Goal: Check status: Check status

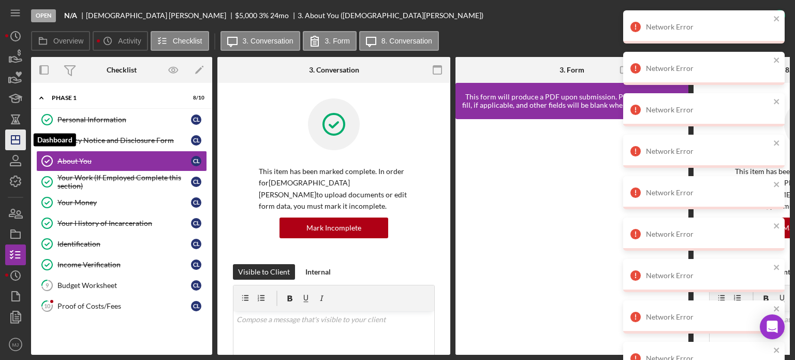
click at [10, 144] on icon "Icon/Dashboard" at bounding box center [16, 140] width 26 height 26
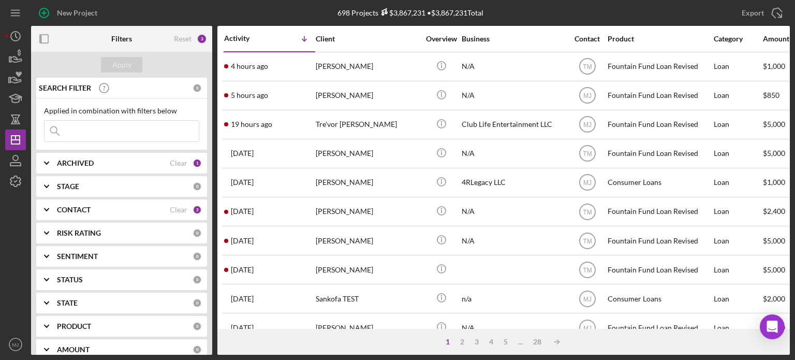
click at [45, 208] on polyline at bounding box center [46, 209] width 4 height 2
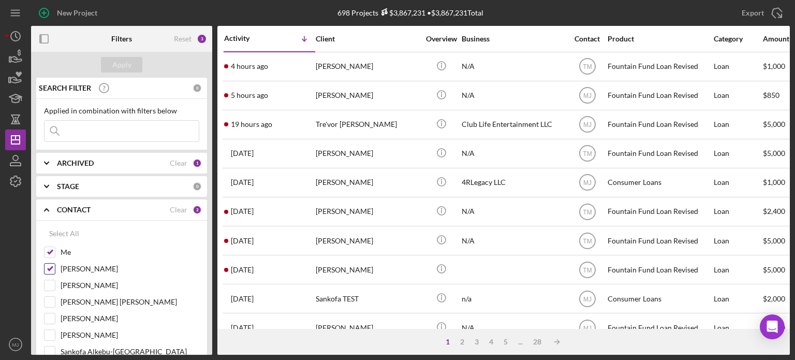
click at [51, 269] on input "[PERSON_NAME]" at bounding box center [49, 268] width 10 height 10
checkbox input "false"
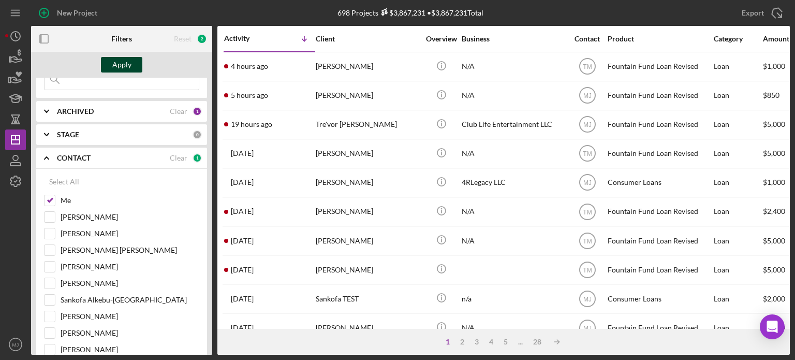
click at [121, 67] on div "Apply" at bounding box center [121, 65] width 19 height 16
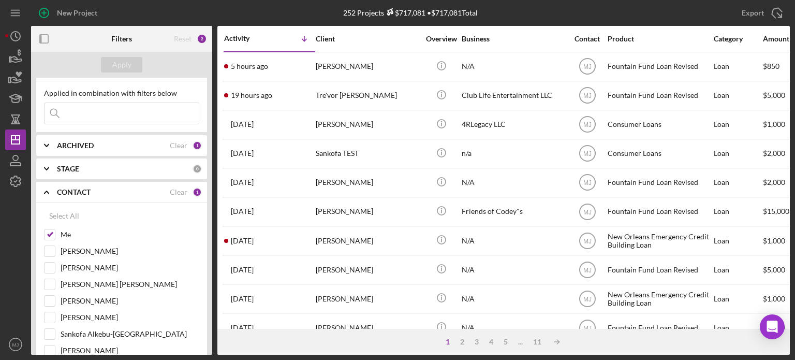
scroll to position [0, 0]
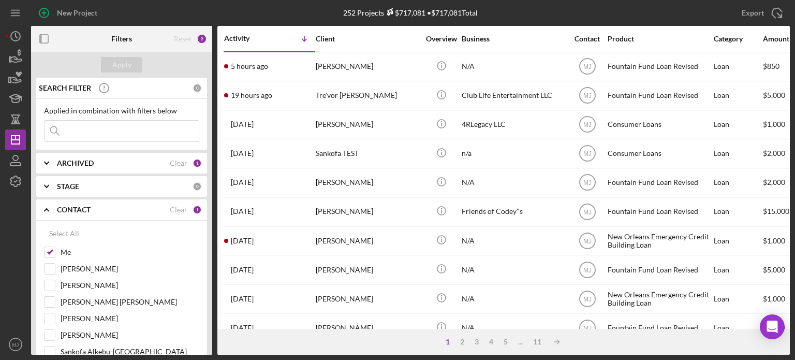
click at [89, 128] on input at bounding box center [121, 131] width 154 height 21
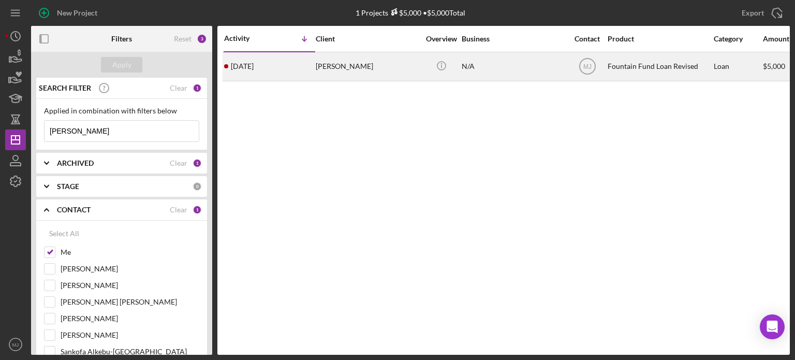
type input "[PERSON_NAME]"
click at [253, 68] on time "[DATE]" at bounding box center [242, 66] width 23 height 8
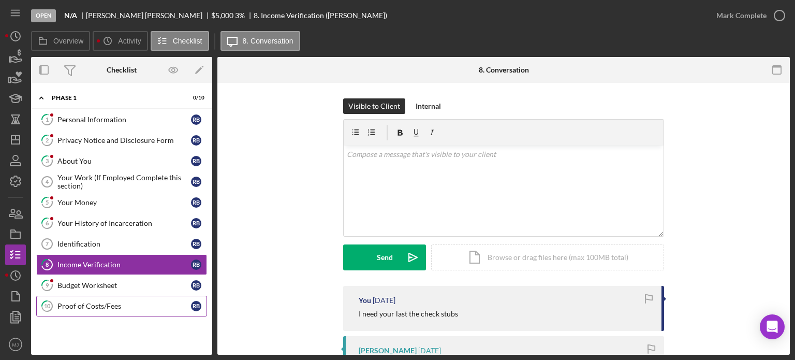
click at [89, 308] on div "Proof of Costs/Fees" at bounding box center [123, 306] width 133 height 8
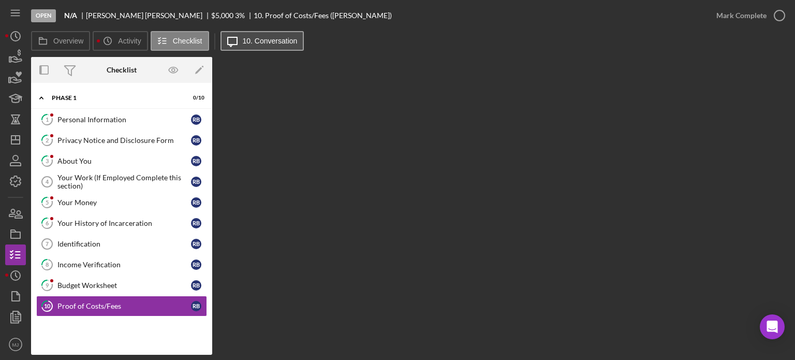
click at [255, 48] on button "Icon/Message 10. Conversation" at bounding box center [262, 41] width 84 height 20
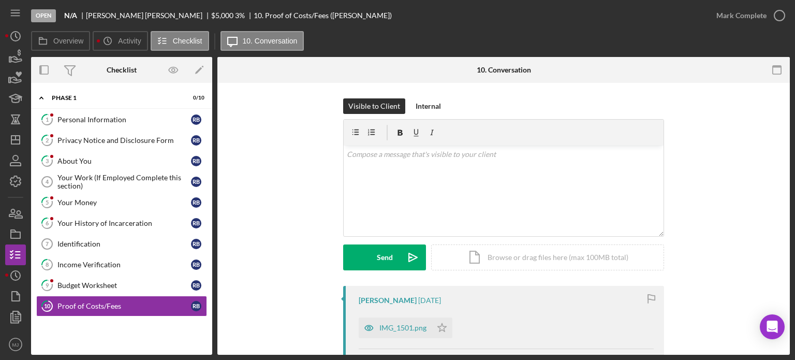
scroll to position [103, 0]
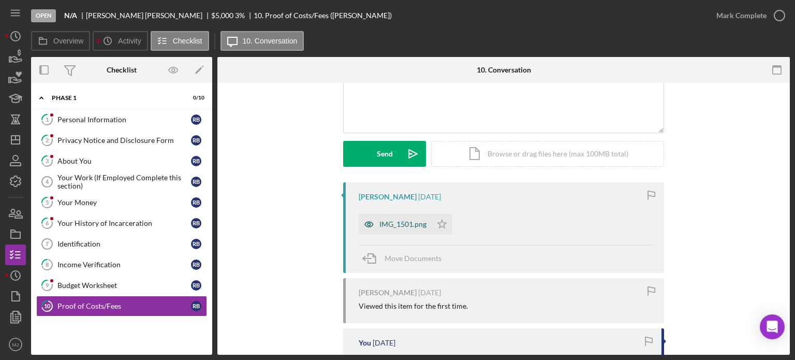
click at [396, 225] on div "IMG_1501.png" at bounding box center [402, 224] width 47 height 8
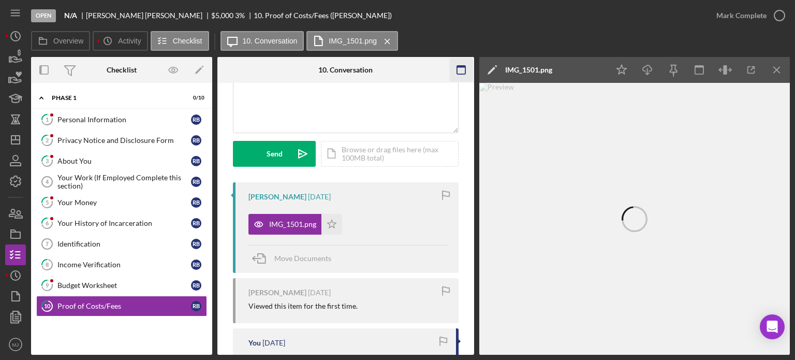
click at [396, 71] on icon "button" at bounding box center [460, 69] width 23 height 23
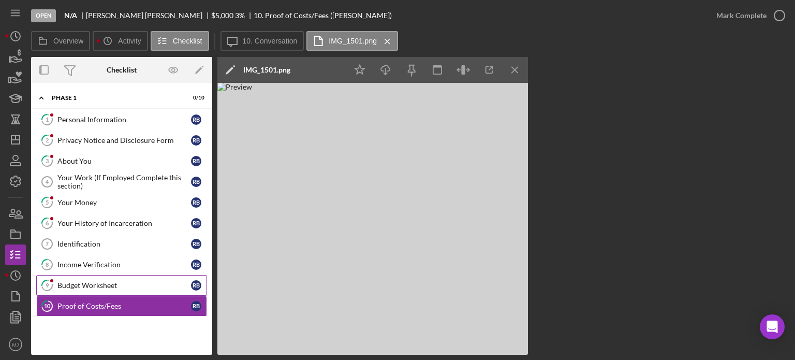
click at [89, 292] on link "9 Budget Worksheet R B" at bounding box center [121, 285] width 171 height 21
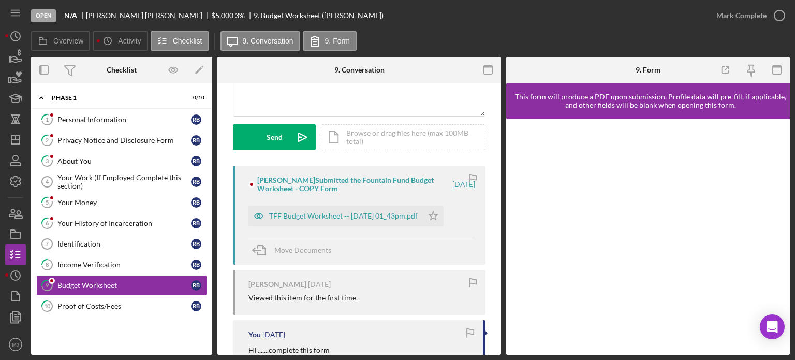
scroll to position [155, 0]
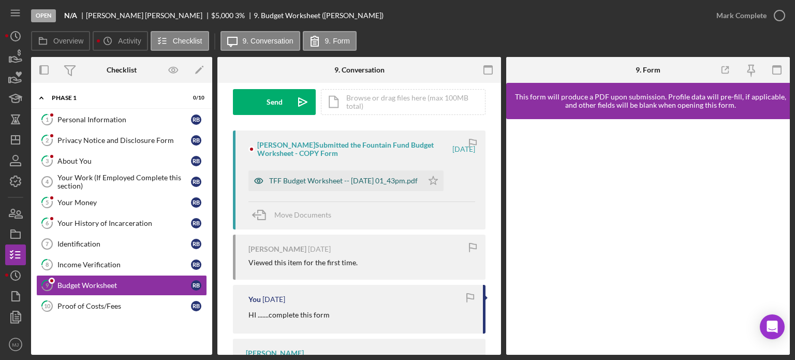
click at [379, 173] on div "TFF Budget Worksheet -- [DATE] 01_43pm.pdf" at bounding box center [335, 180] width 174 height 21
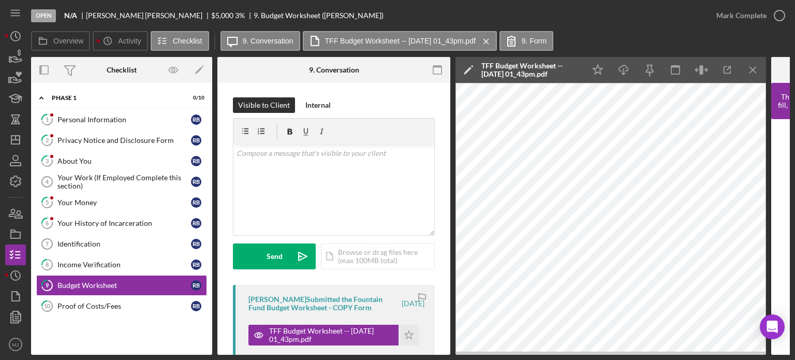
scroll to position [0, 0]
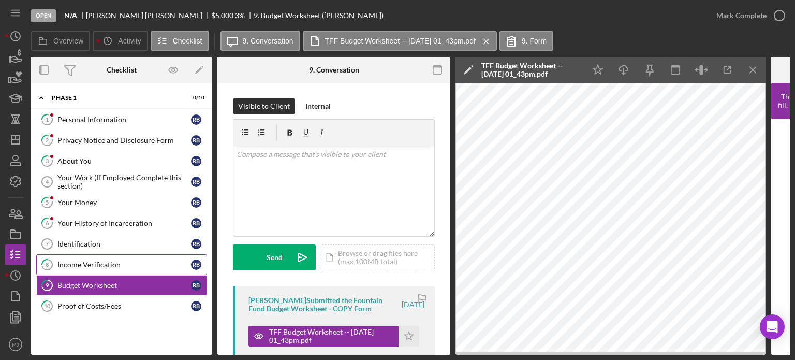
click at [86, 255] on link "8 Income Verification R B" at bounding box center [121, 264] width 171 height 21
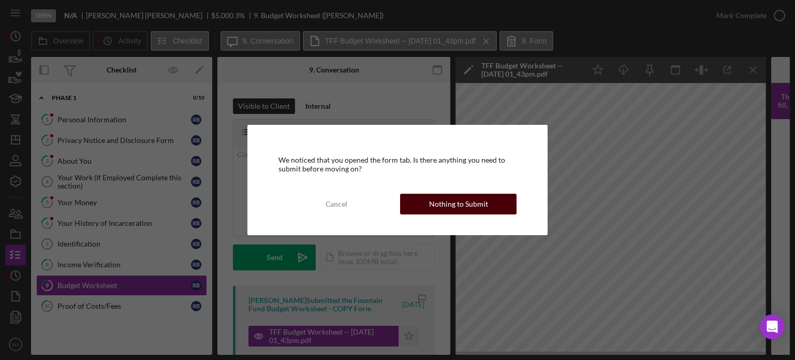
click at [396, 204] on div "Nothing to Submit" at bounding box center [458, 203] width 59 height 21
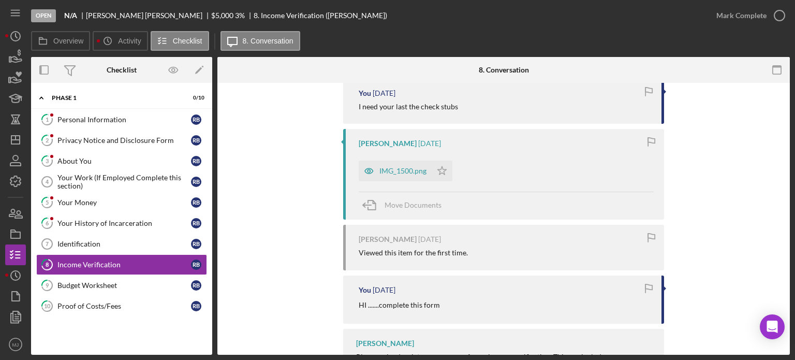
scroll to position [155, 0]
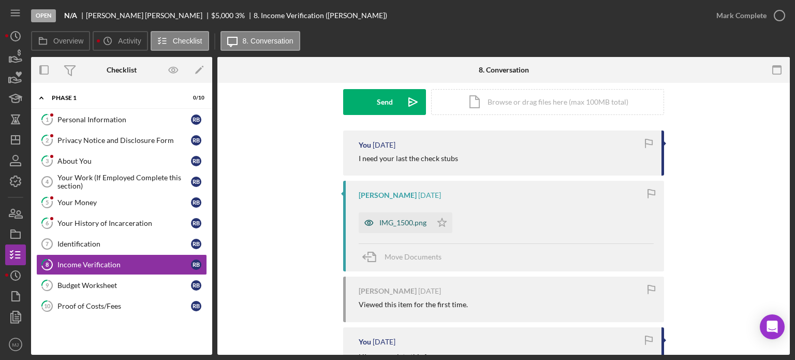
click at [396, 220] on div "IMG_1500.png" at bounding box center [402, 222] width 47 height 8
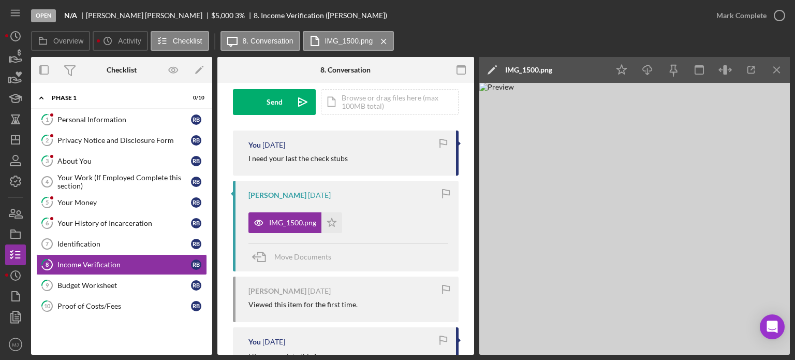
drag, startPoint x: 776, startPoint y: 67, endPoint x: 789, endPoint y: 168, distance: 101.8
click at [396, 168] on div "Open N/A [PERSON_NAME] $5,000 $5,000 3 % 8. Income Verification ([PERSON_NAME])…" at bounding box center [397, 180] width 795 height 360
click at [396, 69] on icon "Icon/Menu Close" at bounding box center [776, 69] width 23 height 23
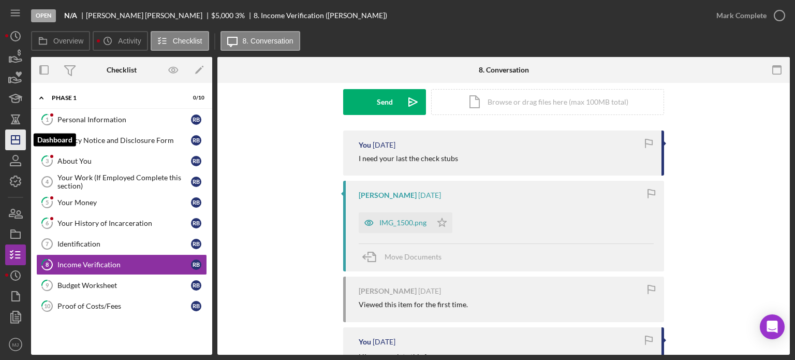
click at [19, 134] on icon "Icon/Dashboard" at bounding box center [16, 140] width 26 height 26
